Goal: Use online tool/utility: Utilize a website feature to perform a specific function

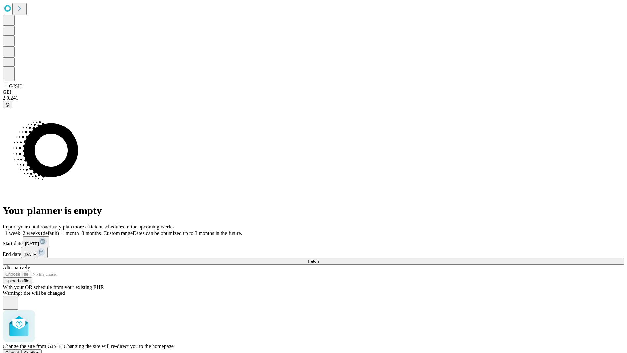
click at [40, 350] on span "Confirm" at bounding box center [31, 352] width 15 height 5
click at [79, 230] on label "1 month" at bounding box center [69, 233] width 20 height 6
click at [319, 259] on span "Fetch" at bounding box center [313, 261] width 11 height 5
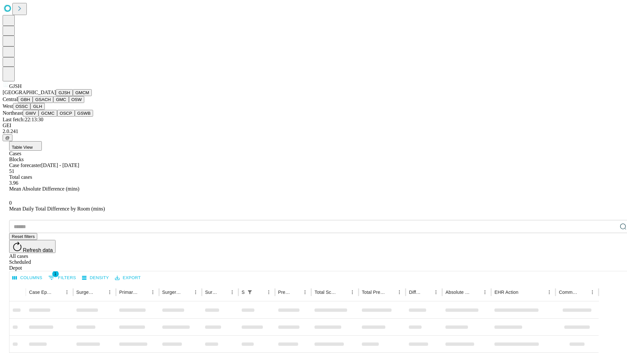
click at [73, 96] on button "GMCM" at bounding box center [82, 92] width 19 height 7
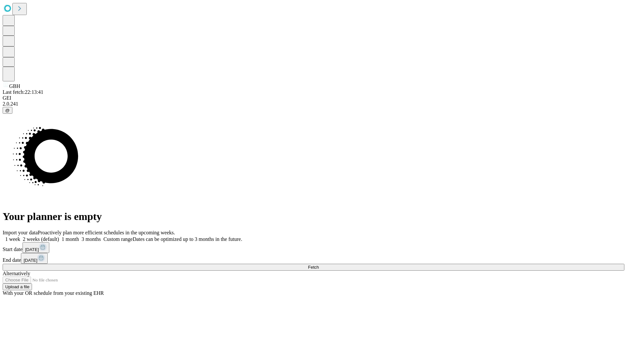
click at [79, 236] on label "1 month" at bounding box center [69, 239] width 20 height 6
click at [319, 265] on span "Fetch" at bounding box center [313, 267] width 11 height 5
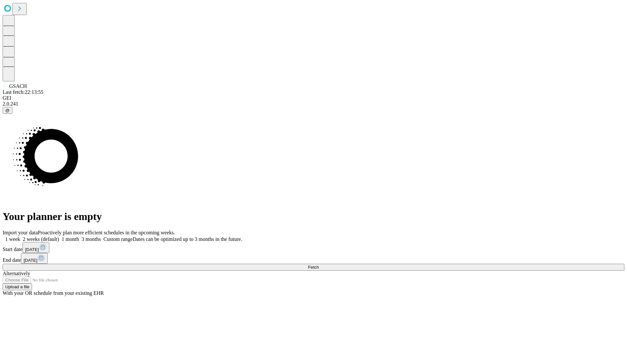
click at [79, 236] on label "1 month" at bounding box center [69, 239] width 20 height 6
click at [319, 265] on span "Fetch" at bounding box center [313, 267] width 11 height 5
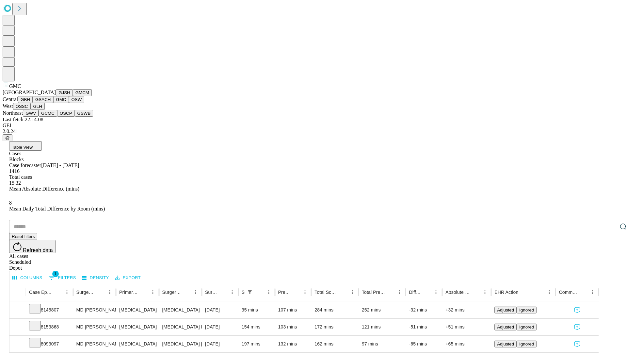
click at [69, 103] on button "OSW" at bounding box center [77, 99] width 16 height 7
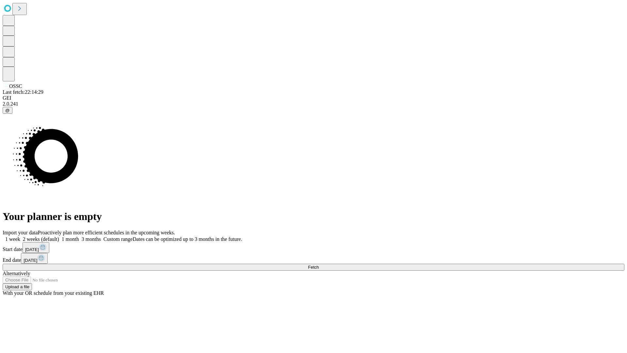
click at [79, 236] on label "1 month" at bounding box center [69, 239] width 20 height 6
click at [319, 265] on span "Fetch" at bounding box center [313, 267] width 11 height 5
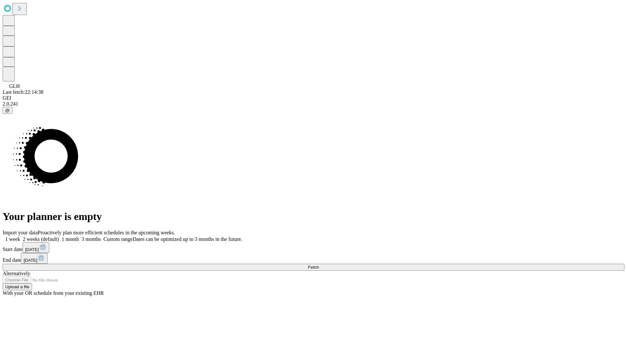
click at [79, 236] on label "1 month" at bounding box center [69, 239] width 20 height 6
click at [319, 265] on span "Fetch" at bounding box center [313, 267] width 11 height 5
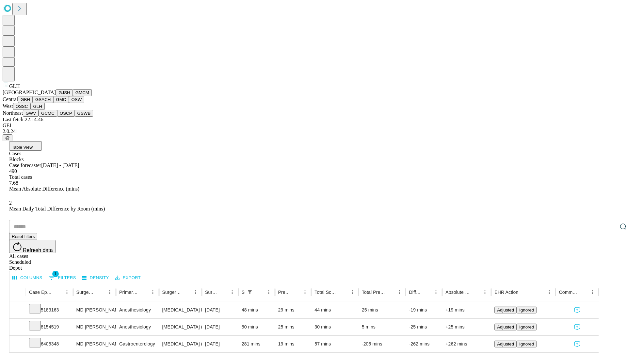
click at [39, 117] on button "GWV" at bounding box center [31, 113] width 16 height 7
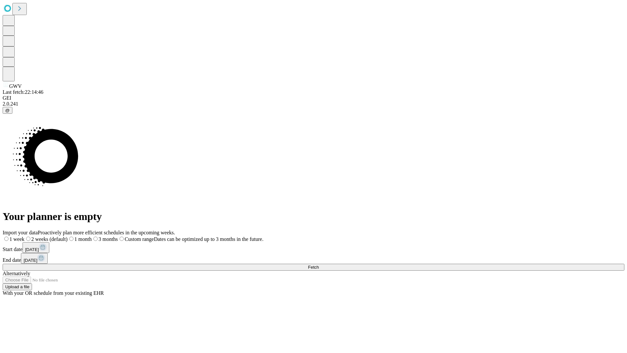
click at [92, 236] on label "1 month" at bounding box center [80, 239] width 24 height 6
click at [319, 265] on span "Fetch" at bounding box center [313, 267] width 11 height 5
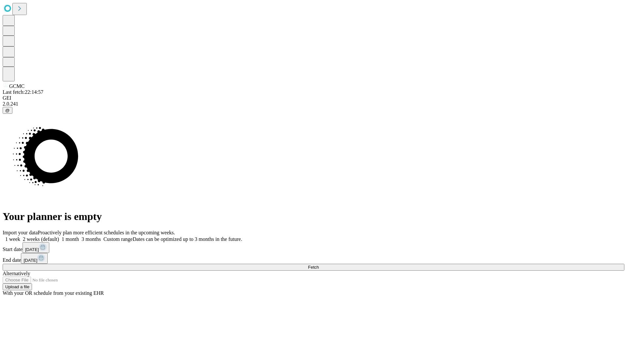
click at [319, 265] on span "Fetch" at bounding box center [313, 267] width 11 height 5
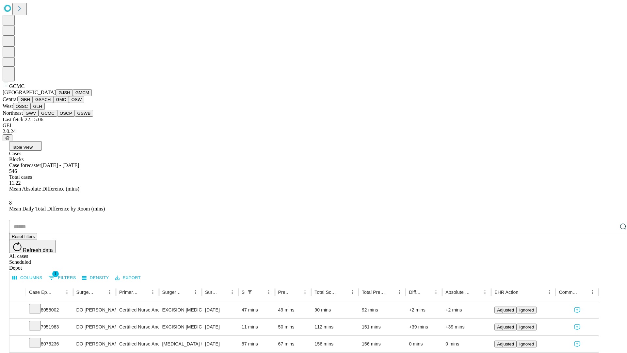
click at [57, 117] on button "OSCP" at bounding box center [66, 113] width 18 height 7
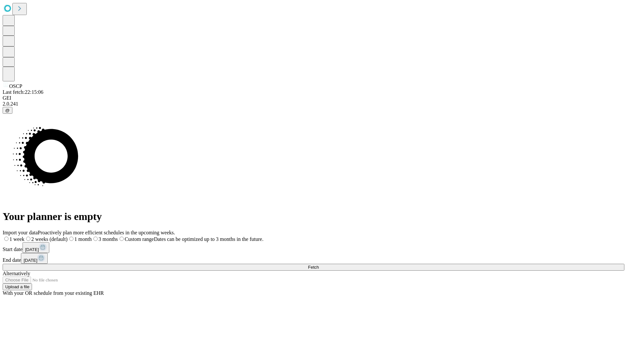
click at [92, 236] on label "1 month" at bounding box center [80, 239] width 24 height 6
click at [319, 265] on span "Fetch" at bounding box center [313, 267] width 11 height 5
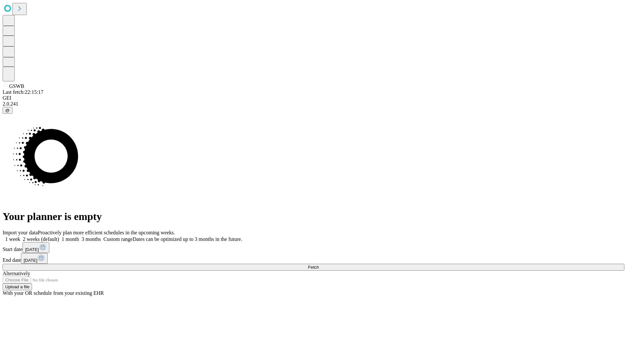
click at [79, 236] on label "1 month" at bounding box center [69, 239] width 20 height 6
click at [319, 265] on span "Fetch" at bounding box center [313, 267] width 11 height 5
